Goal: Task Accomplishment & Management: Complete application form

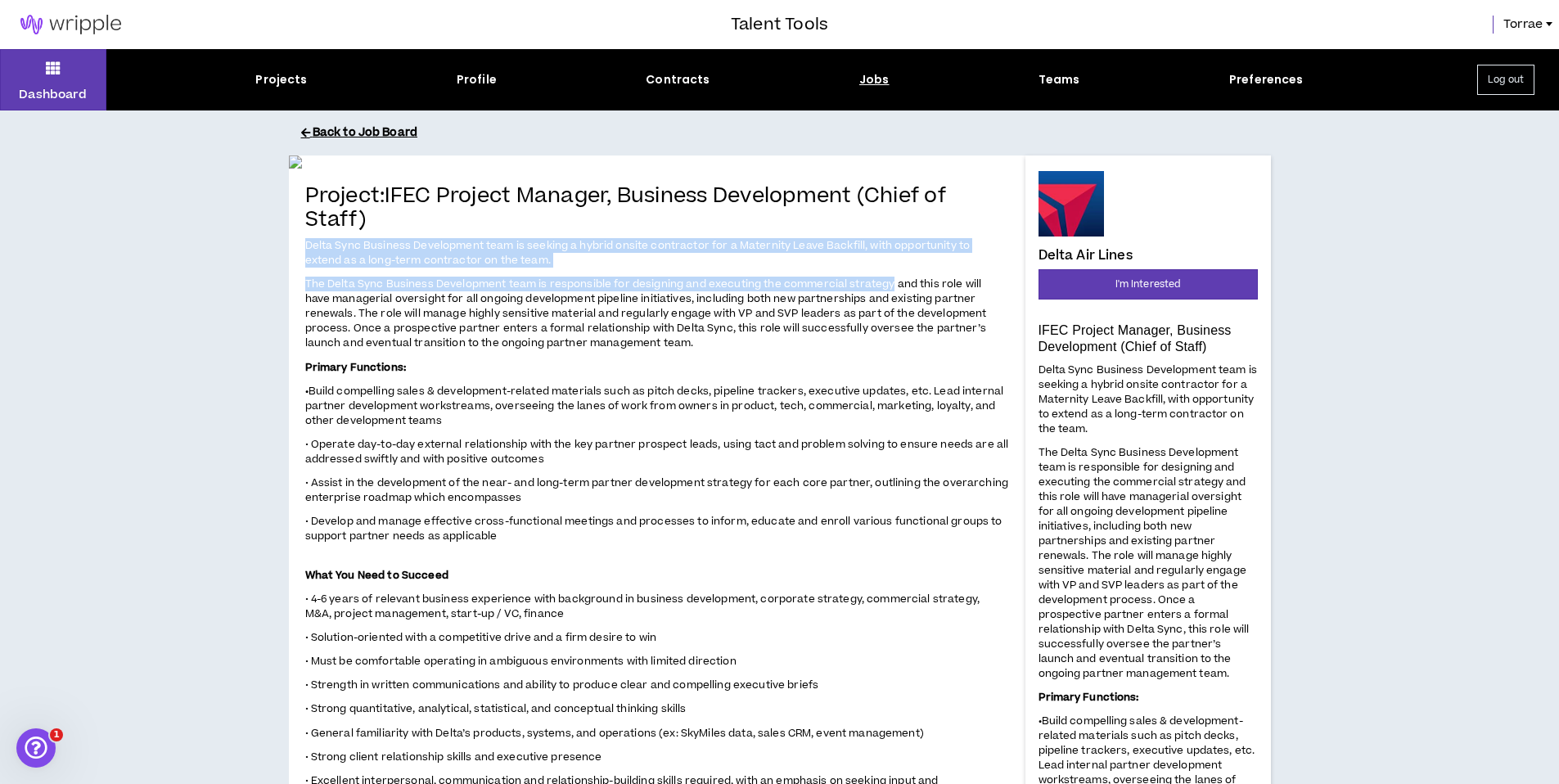
click at [340, 129] on button "Back to Job Board" at bounding box center [791, 133] width 982 height 29
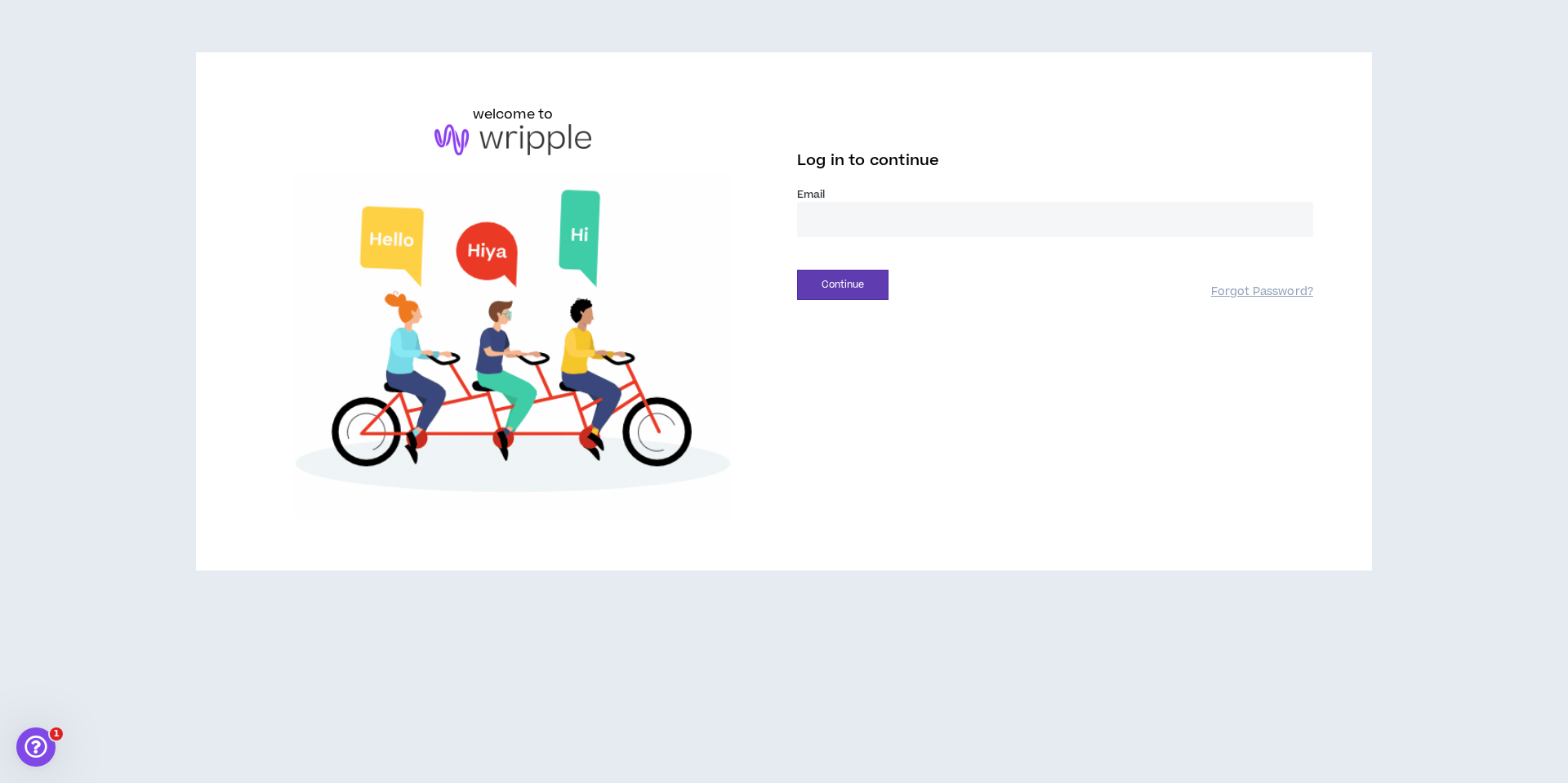
click at [881, 208] on input "email" at bounding box center [1055, 219] width 516 height 35
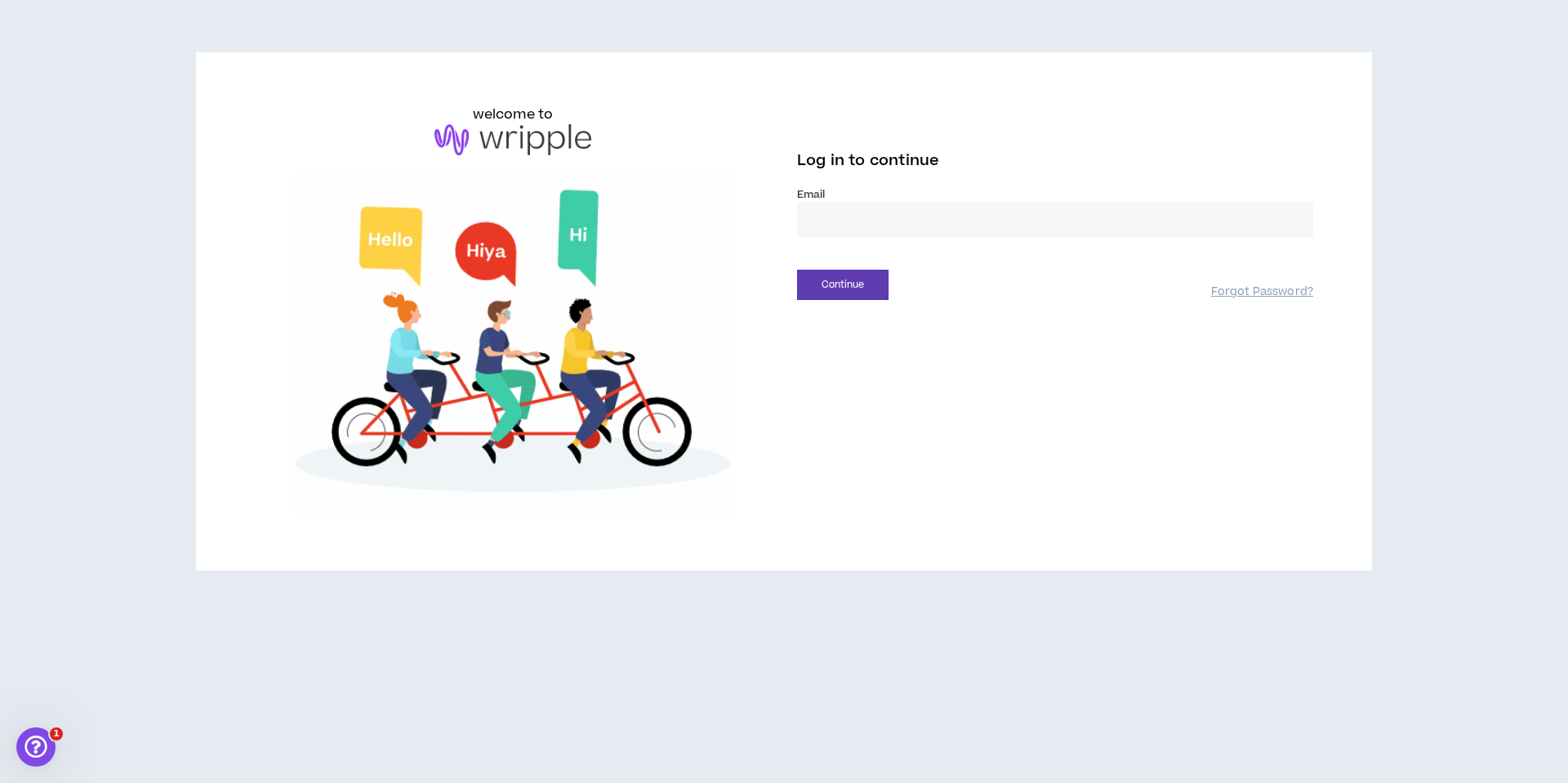
type input "**********"
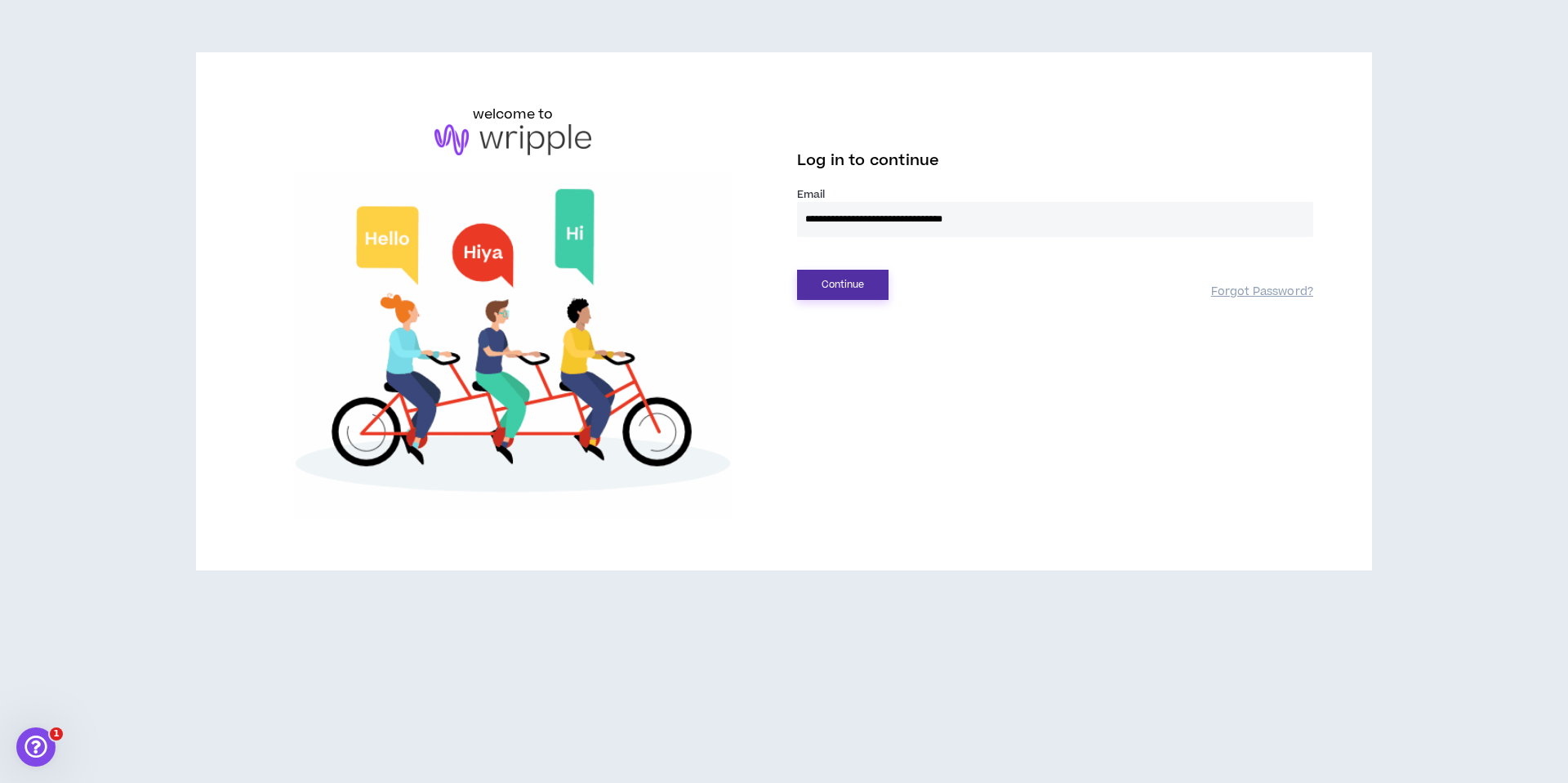
click at [853, 281] on button "Continue" at bounding box center [842, 284] width 92 height 30
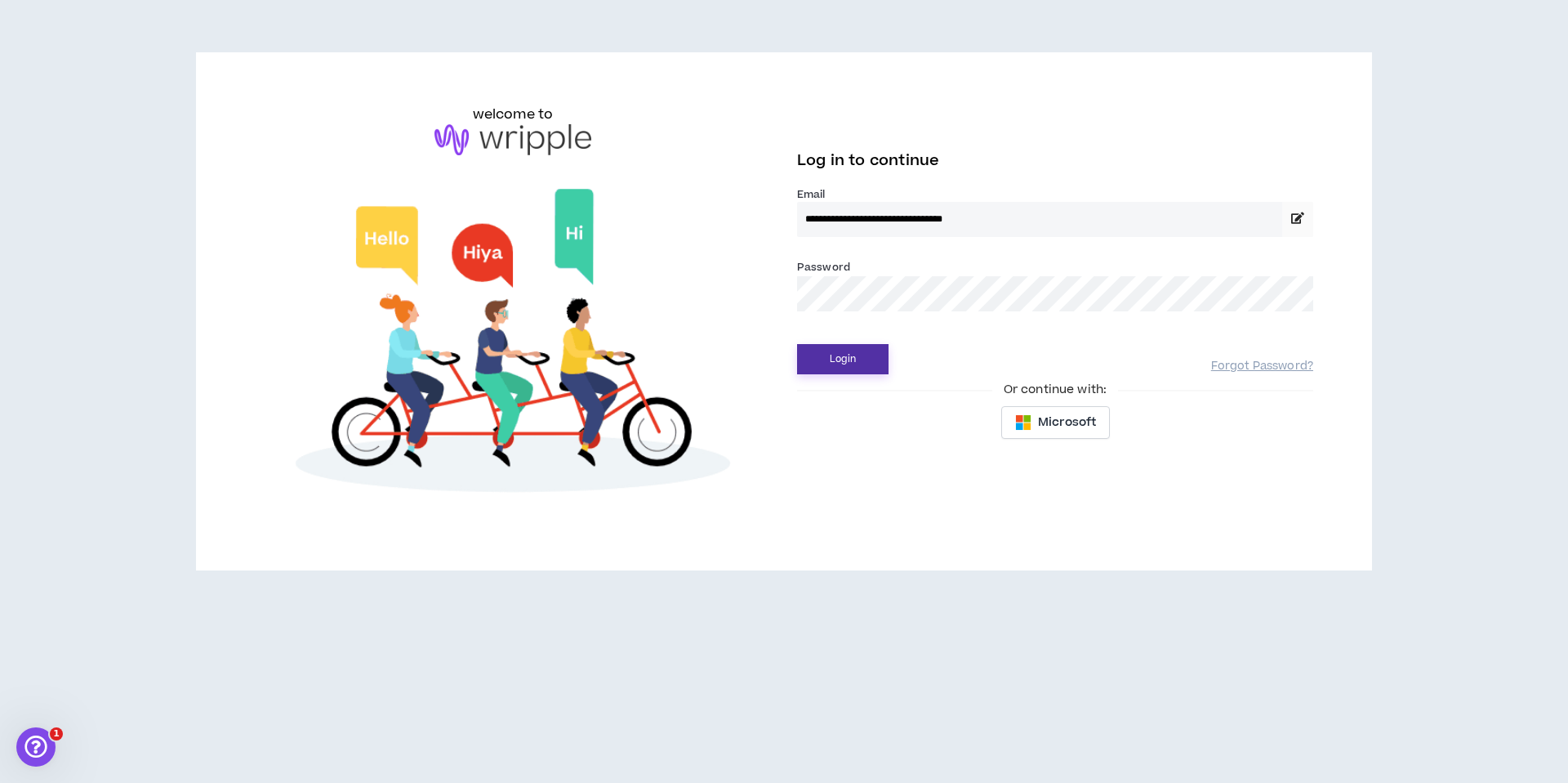
click at [849, 360] on button "Login" at bounding box center [842, 358] width 92 height 30
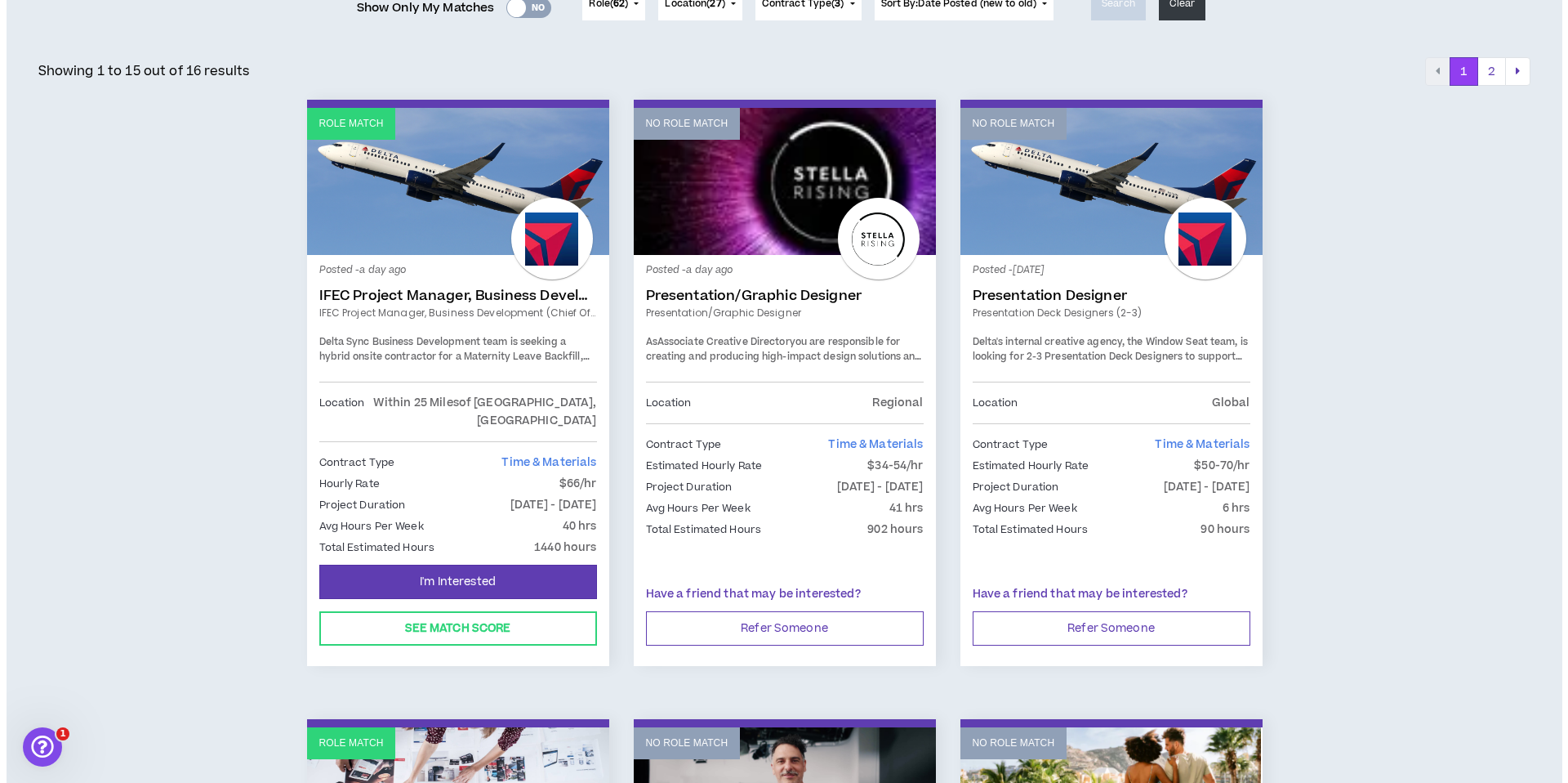
scroll to position [205, 0]
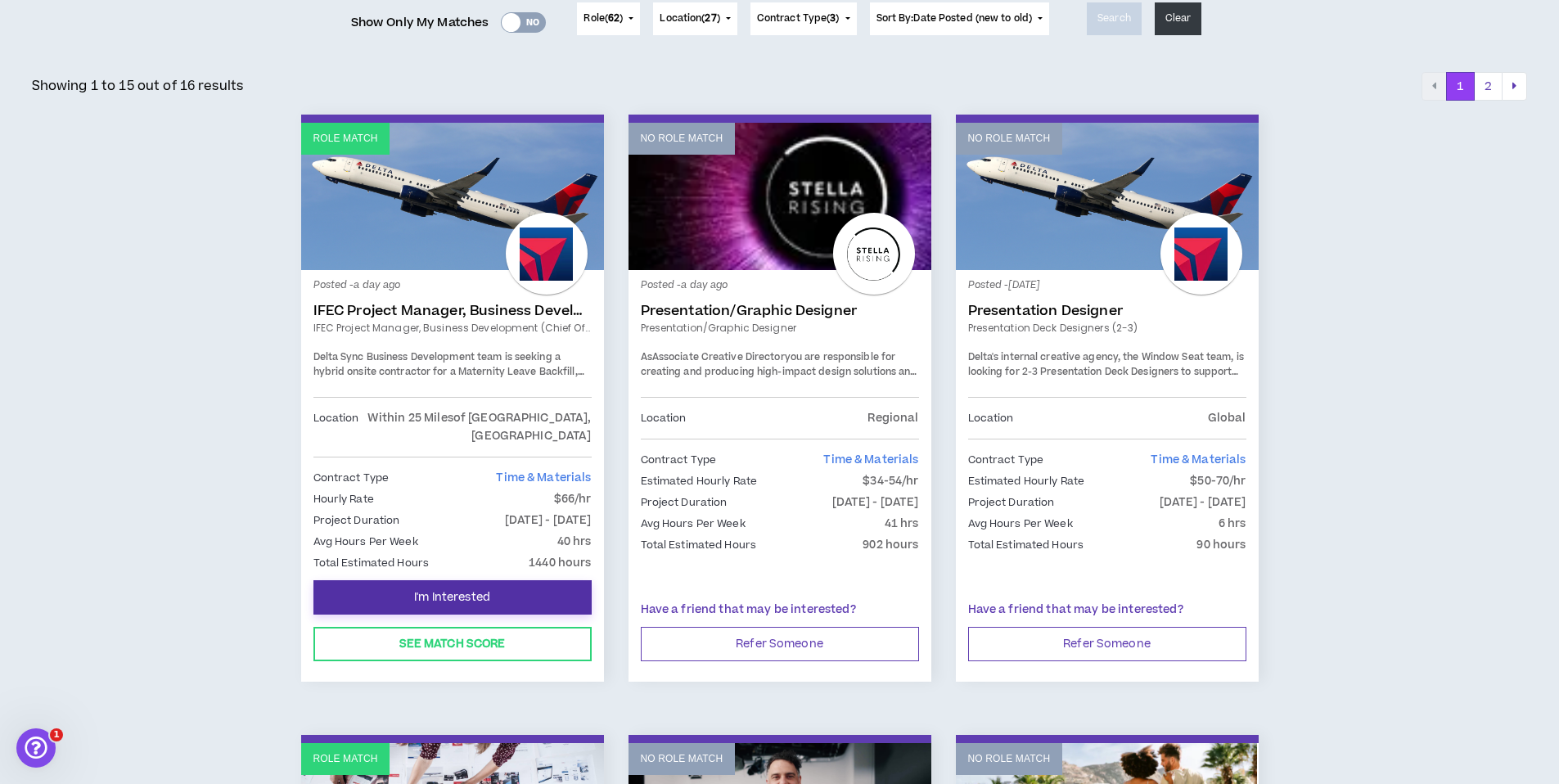
click at [439, 590] on span "I'm Interested" at bounding box center [452, 597] width 76 height 15
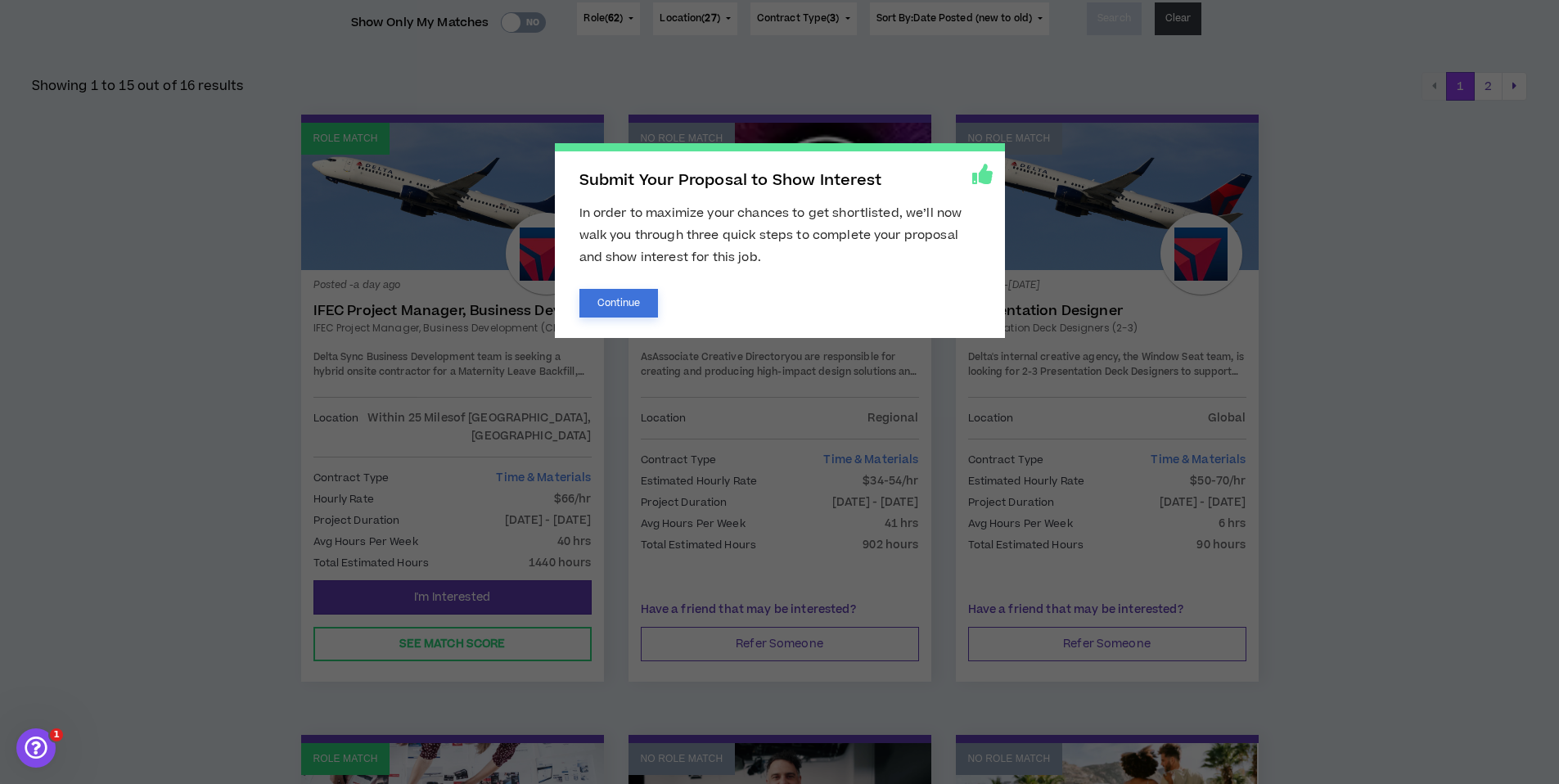
click at [633, 302] on button "Continue" at bounding box center [619, 304] width 79 height 29
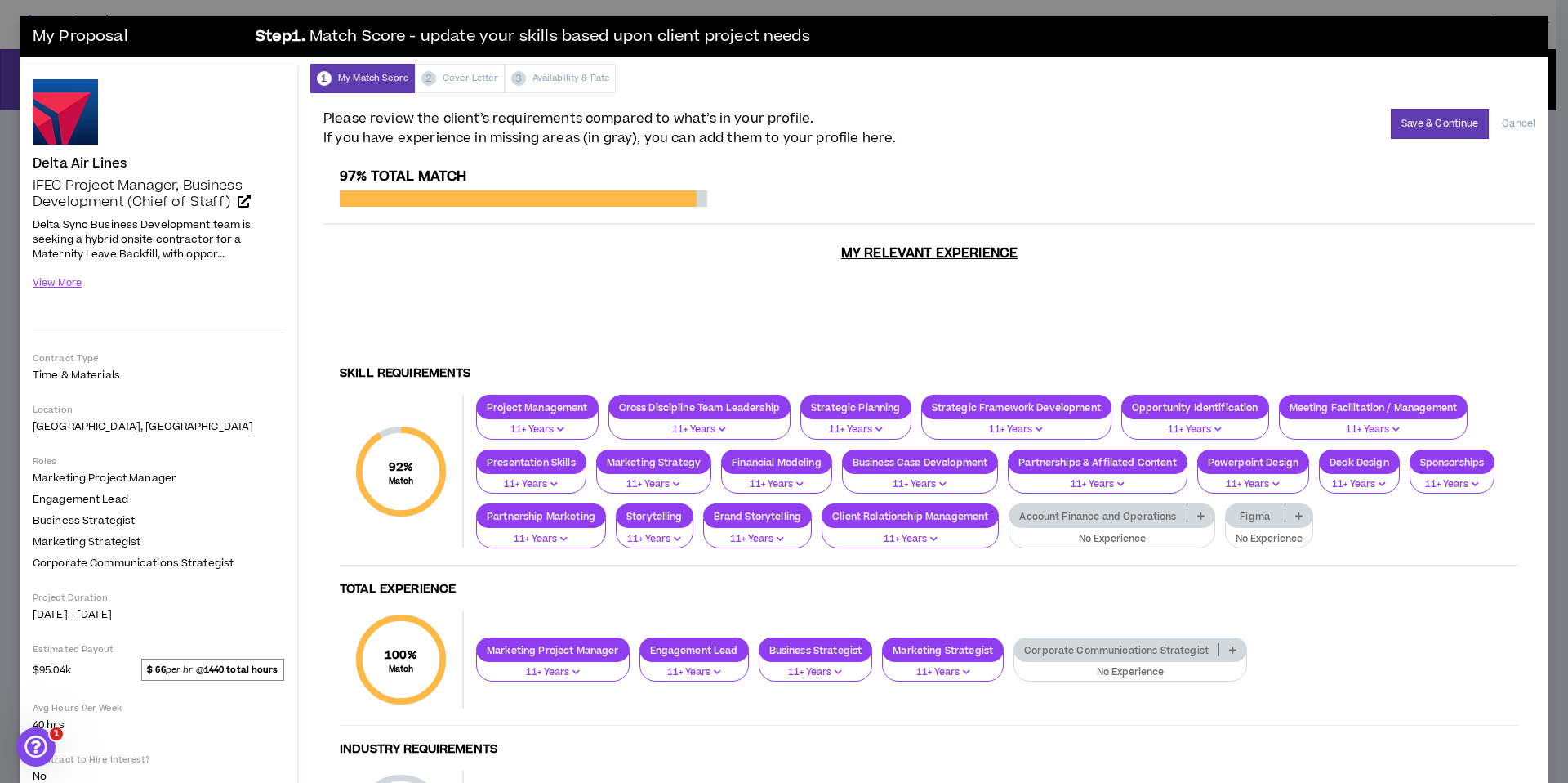
click at [472, 80] on div "1 My Match Score 2 Cover Letter 3 Availability & Rate" at bounding box center [929, 78] width 1238 height 29
click at [54, 282] on button "View More" at bounding box center [58, 283] width 50 height 29
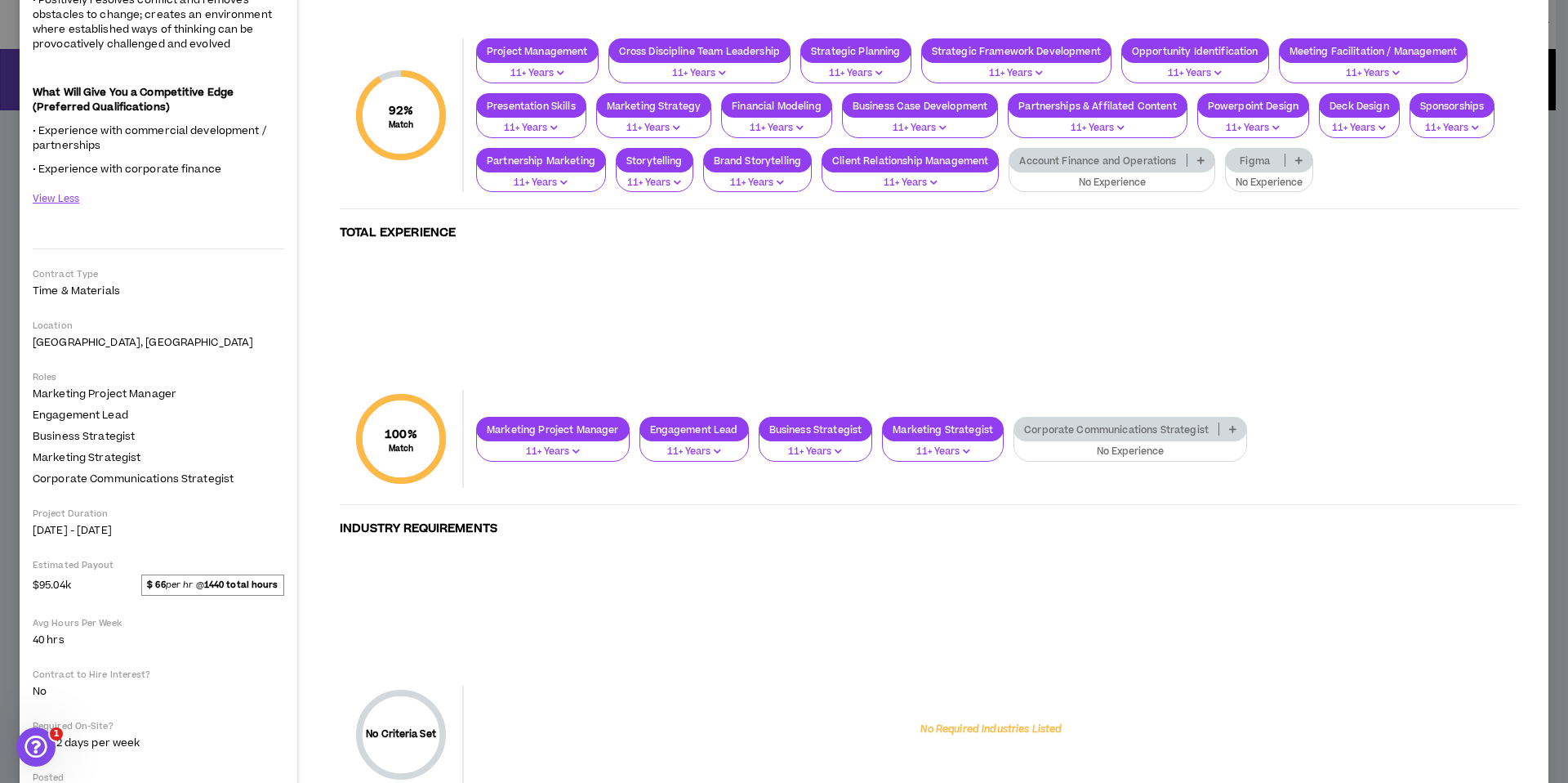
scroll to position [1360, 0]
